Goal: Information Seeking & Learning: Learn about a topic

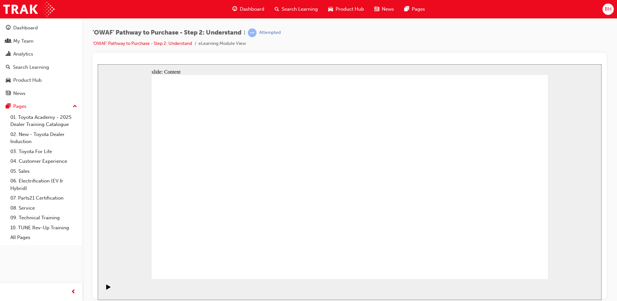
drag, startPoint x: 469, startPoint y: 195, endPoint x: 341, endPoint y: 196, distance: 128.3
drag, startPoint x: 447, startPoint y: 193, endPoint x: 196, endPoint y: 201, distance: 251.7
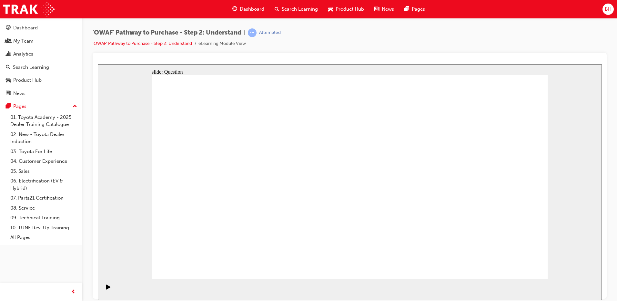
drag, startPoint x: 460, startPoint y: 195, endPoint x: 339, endPoint y: 193, distance: 121.0
drag, startPoint x: 460, startPoint y: 190, endPoint x: 348, endPoint y: 189, distance: 112.9
drag, startPoint x: 463, startPoint y: 197, endPoint x: 346, endPoint y: 196, distance: 117.1
drag, startPoint x: 439, startPoint y: 210, endPoint x: 224, endPoint y: 210, distance: 214.8
drag, startPoint x: 444, startPoint y: 214, endPoint x: 211, endPoint y: 209, distance: 233.9
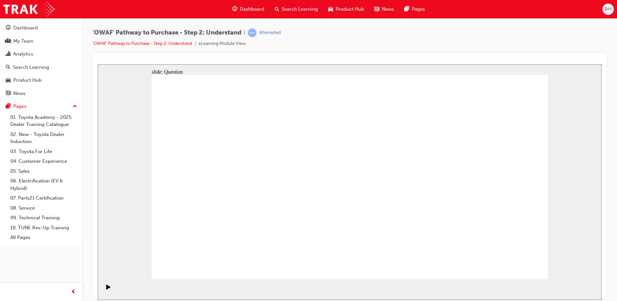
drag, startPoint x: 476, startPoint y: 212, endPoint x: 348, endPoint y: 203, distance: 128.3
drag, startPoint x: 470, startPoint y: 225, endPoint x: 242, endPoint y: 220, distance: 228.7
drag, startPoint x: 453, startPoint y: 208, endPoint x: 203, endPoint y: 209, distance: 249.9
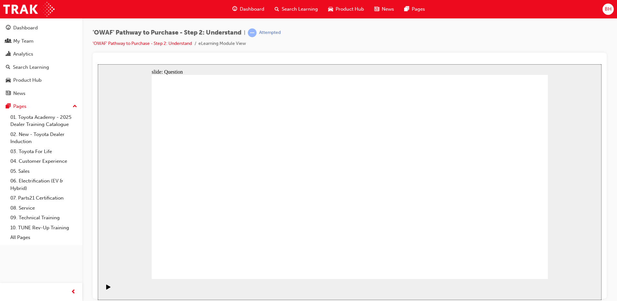
drag, startPoint x: 492, startPoint y: 197, endPoint x: 385, endPoint y: 194, distance: 106.8
drag, startPoint x: 484, startPoint y: 193, endPoint x: 383, endPoint y: 196, distance: 100.7
drag, startPoint x: 475, startPoint y: 191, endPoint x: 368, endPoint y: 198, distance: 107.3
drag, startPoint x: 480, startPoint y: 193, endPoint x: 235, endPoint y: 200, distance: 245.2
drag, startPoint x: 482, startPoint y: 182, endPoint x: 252, endPoint y: 187, distance: 230.3
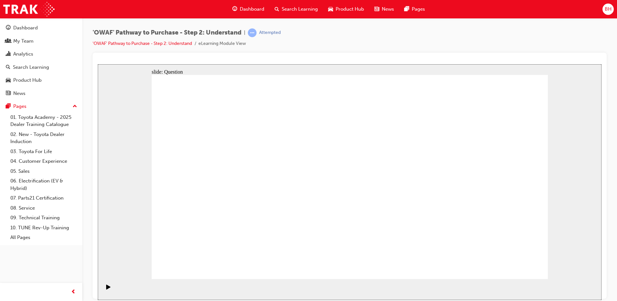
drag, startPoint x: 461, startPoint y: 180, endPoint x: 234, endPoint y: 178, distance: 227.3
drag, startPoint x: 250, startPoint y: 223, endPoint x: 273, endPoint y: 166, distance: 61.9
drag, startPoint x: 318, startPoint y: 226, endPoint x: 349, endPoint y: 166, distance: 67.6
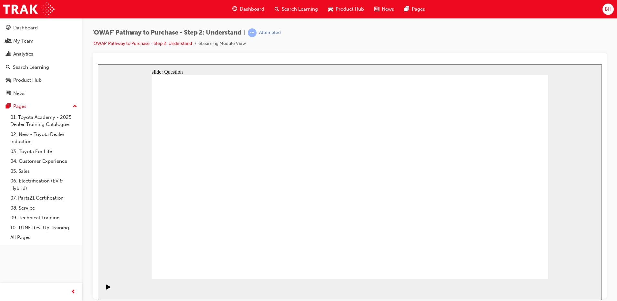
drag, startPoint x: 392, startPoint y: 259, endPoint x: 431, endPoint y: 150, distance: 115.8
drag, startPoint x: 451, startPoint y: 244, endPoint x: 350, endPoint y: 183, distance: 118.6
drag, startPoint x: 353, startPoint y: 181, endPoint x: 376, endPoint y: 241, distance: 64.1
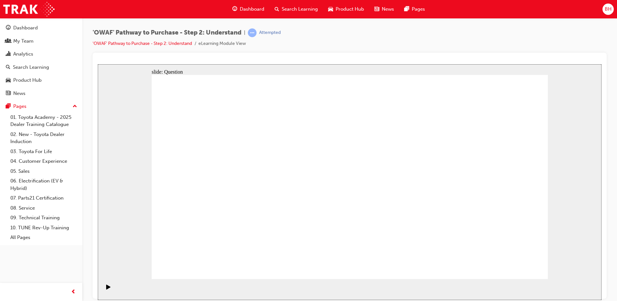
drag, startPoint x: 450, startPoint y: 258, endPoint x: 441, endPoint y: 242, distance: 18.5
drag, startPoint x: 442, startPoint y: 238, endPoint x: 339, endPoint y: 177, distance: 120.0
drag, startPoint x: 283, startPoint y: 160, endPoint x: 260, endPoint y: 217, distance: 62.1
drag, startPoint x: 252, startPoint y: 236, endPoint x: 267, endPoint y: 161, distance: 76.8
drag, startPoint x: 352, startPoint y: 159, endPoint x: 309, endPoint y: 211, distance: 68.0
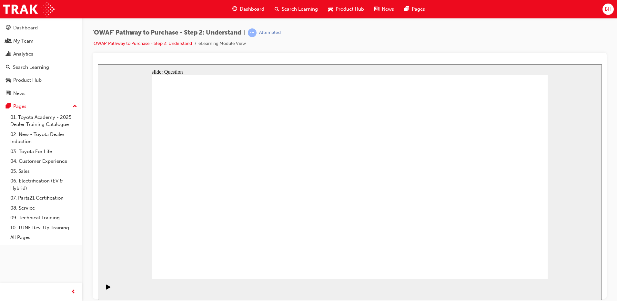
drag, startPoint x: 318, startPoint y: 229, endPoint x: 353, endPoint y: 154, distance: 81.9
drag, startPoint x: 409, startPoint y: 152, endPoint x: 356, endPoint y: 239, distance: 101.9
drag, startPoint x: 360, startPoint y: 216, endPoint x: 401, endPoint y: 166, distance: 64.5
drag, startPoint x: 352, startPoint y: 184, endPoint x: 377, endPoint y: 229, distance: 51.5
drag, startPoint x: 434, startPoint y: 258, endPoint x: 332, endPoint y: 167, distance: 136.1
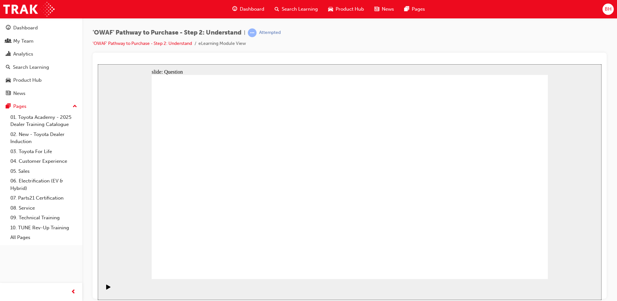
drag, startPoint x: 512, startPoint y: 258, endPoint x: 517, endPoint y: 262, distance: 6.2
checkbox input "true"
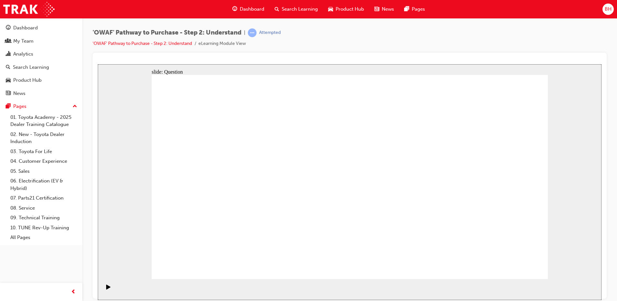
checkbox input "true"
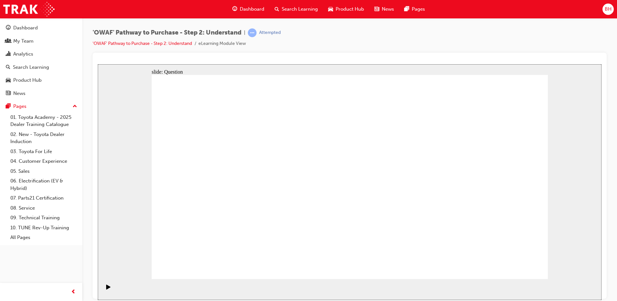
checkbox input "true"
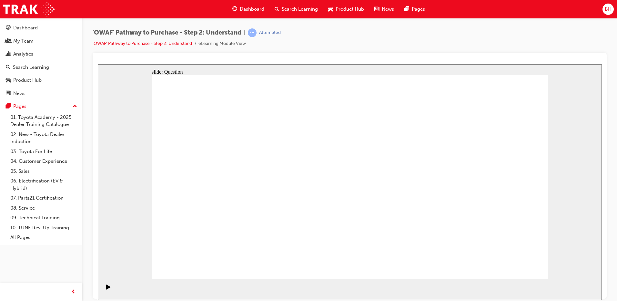
radio input "true"
drag, startPoint x: 334, startPoint y: 170, endPoint x: 238, endPoint y: 224, distance: 110.8
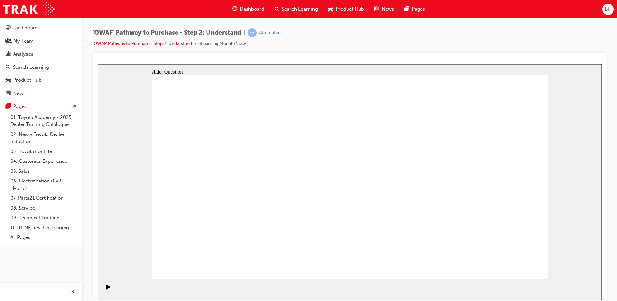
drag, startPoint x: 394, startPoint y: 163, endPoint x: 345, endPoint y: 170, distance: 49.7
drag, startPoint x: 430, startPoint y: 156, endPoint x: 273, endPoint y: 233, distance: 174.5
drag, startPoint x: 469, startPoint y: 165, endPoint x: 386, endPoint y: 240, distance: 111.9
drag, startPoint x: 501, startPoint y: 153, endPoint x: 293, endPoint y: 218, distance: 217.5
drag, startPoint x: 315, startPoint y: 160, endPoint x: 454, endPoint y: 227, distance: 153.6
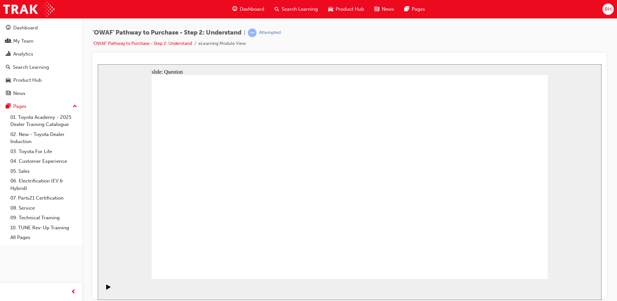
drag, startPoint x: 282, startPoint y: 227, endPoint x: 519, endPoint y: 227, distance: 236.7
drag, startPoint x: 230, startPoint y: 160, endPoint x: 357, endPoint y: 241, distance: 150.9
drag, startPoint x: 193, startPoint y: 156, endPoint x: 438, endPoint y: 235, distance: 256.4
drag, startPoint x: 378, startPoint y: 162, endPoint x: 206, endPoint y: 228, distance: 183.4
drag, startPoint x: 489, startPoint y: 233, endPoint x: 279, endPoint y: 231, distance: 210.3
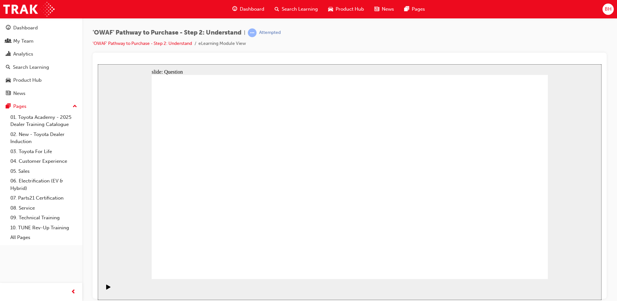
drag, startPoint x: 267, startPoint y: 165, endPoint x: 509, endPoint y: 248, distance: 255.9
drag, startPoint x: 195, startPoint y: 233, endPoint x: 223, endPoint y: 160, distance: 78.0
drag, startPoint x: 222, startPoint y: 237, endPoint x: 188, endPoint y: 218, distance: 38.8
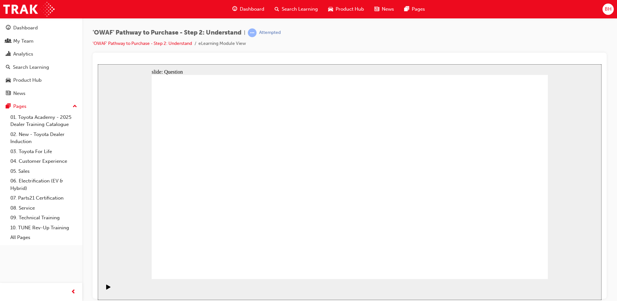
drag, startPoint x: 390, startPoint y: 153, endPoint x: 249, endPoint y: 233, distance: 162.8
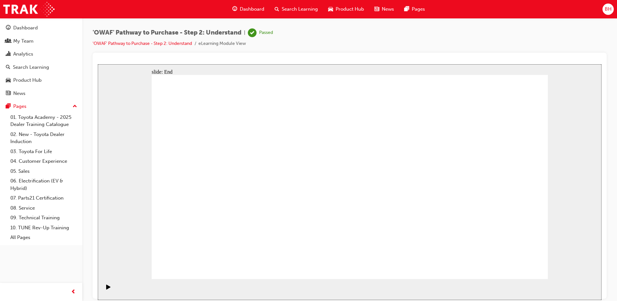
click at [297, 6] on span "Search Learning" at bounding box center [300, 8] width 36 height 7
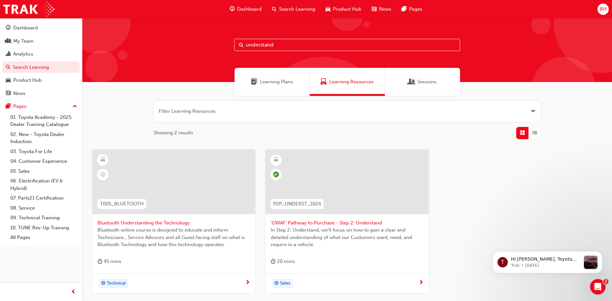
drag, startPoint x: 285, startPoint y: 47, endPoint x: 143, endPoint y: 55, distance: 142.1
click at [147, 55] on div "understand" at bounding box center [346, 50] width 529 height 64
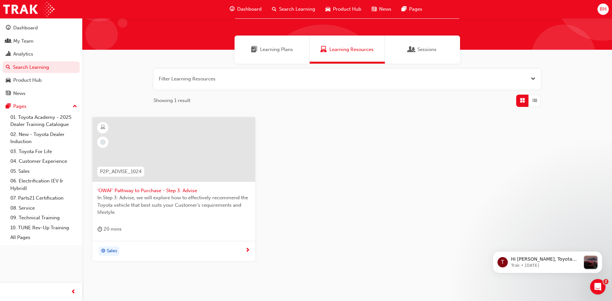
scroll to position [55, 0]
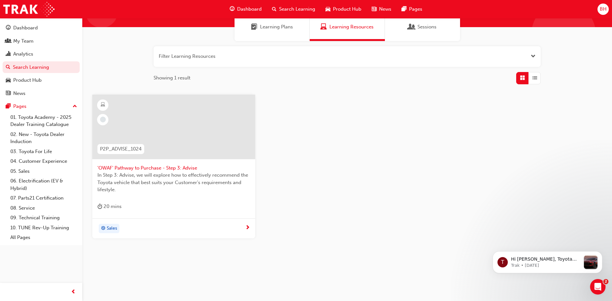
type input "advise"
click at [149, 166] on span "'OWAF' Pathway to Purchase - Step 3: Advise" at bounding box center [173, 167] width 153 height 7
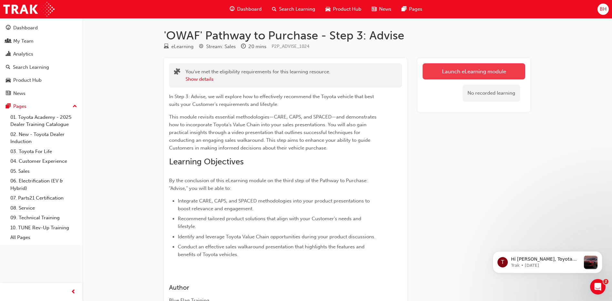
click at [459, 70] on link "Launch eLearning module" at bounding box center [473, 71] width 103 height 16
